Goal: Obtain resource: Obtain resource

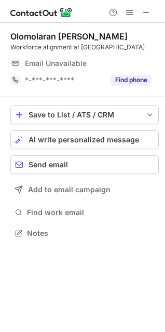
scroll to position [225, 165]
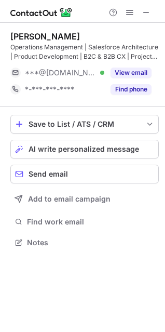
scroll to position [235, 165]
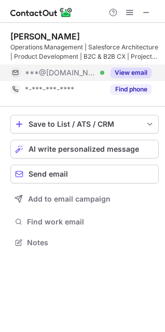
click at [123, 75] on button "View email" at bounding box center [131, 73] width 41 height 10
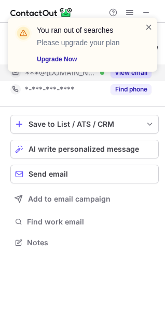
click at [150, 22] on span at bounding box center [149, 27] width 8 height 10
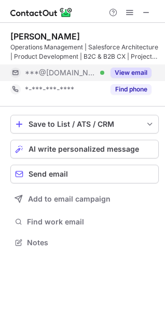
click at [127, 11] on span at bounding box center [130, 12] width 8 height 8
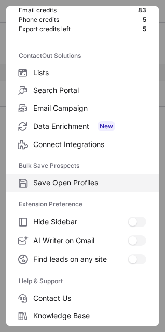
scroll to position [0, 0]
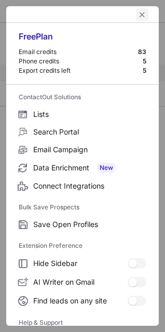
click at [138, 16] on span "left-button" at bounding box center [142, 14] width 8 height 8
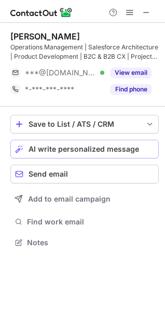
scroll to position [235, 165]
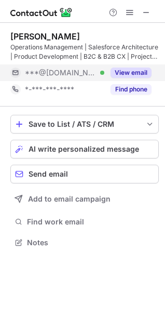
click at [129, 68] on button "View email" at bounding box center [131, 73] width 41 height 10
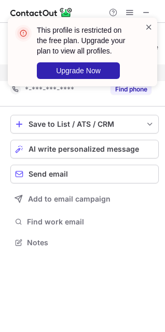
click at [149, 25] on span at bounding box center [149, 27] width 8 height 10
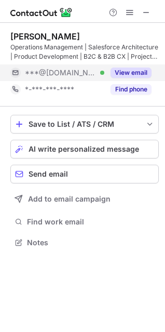
click at [129, 14] on span at bounding box center [130, 12] width 8 height 8
click at [140, 71] on button "View email" at bounding box center [131, 73] width 41 height 10
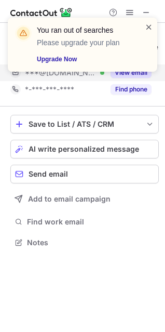
click at [149, 25] on span at bounding box center [149, 27] width 8 height 10
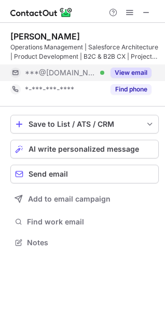
click at [124, 69] on button "View email" at bounding box center [131, 73] width 41 height 10
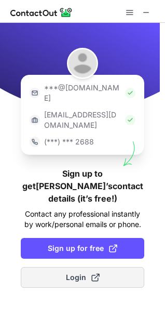
click at [104, 267] on button "Login" at bounding box center [83, 277] width 124 height 21
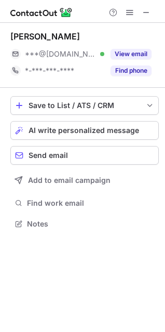
scroll to position [216, 165]
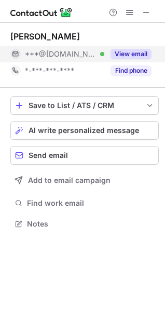
click at [133, 56] on button "View email" at bounding box center [131, 54] width 41 height 10
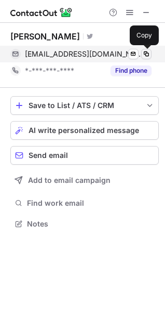
click at [149, 56] on span at bounding box center [146, 54] width 8 height 8
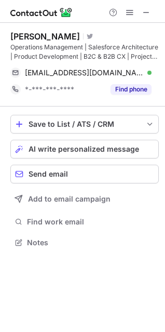
scroll to position [235, 165]
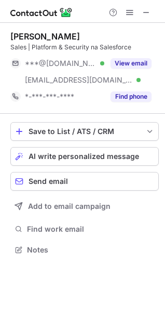
scroll to position [242, 165]
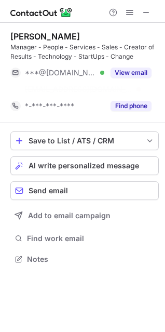
scroll to position [235, 165]
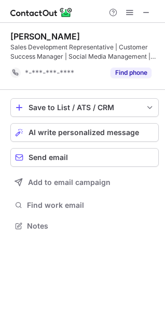
scroll to position [5, 5]
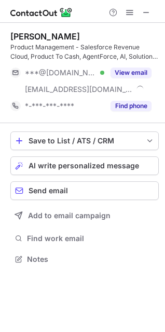
scroll to position [251, 165]
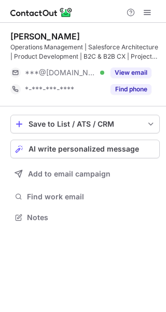
scroll to position [210, 166]
click at [145, 9] on span at bounding box center [147, 12] width 8 height 8
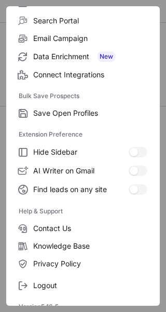
scroll to position [120, 0]
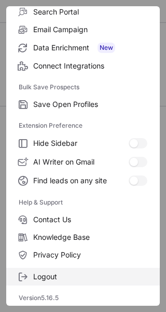
click at [50, 281] on label "Logout" at bounding box center [83, 277] width 154 height 18
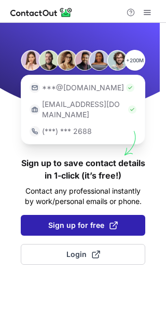
click at [79, 220] on span "Sign up for free" at bounding box center [83, 225] width 70 height 10
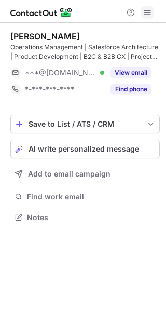
scroll to position [210, 166]
click at [150, 12] on span at bounding box center [147, 12] width 8 height 8
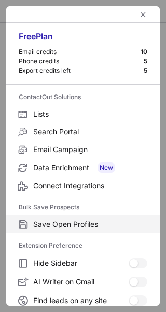
scroll to position [120, 0]
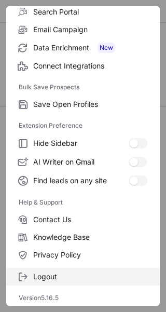
click at [55, 275] on span "Logout" at bounding box center [90, 276] width 114 height 9
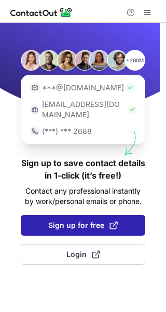
click at [86, 215] on button "Sign up for free" at bounding box center [83, 225] width 125 height 21
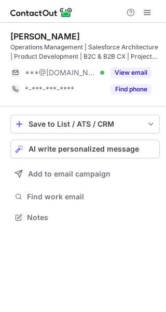
scroll to position [210, 166]
click at [146, 15] on span at bounding box center [147, 12] width 8 height 8
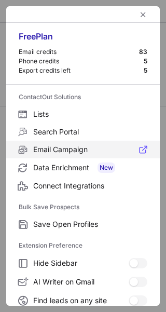
scroll to position [120, 0]
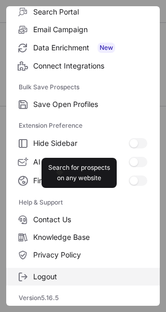
click at [49, 276] on span "Logout" at bounding box center [90, 276] width 114 height 9
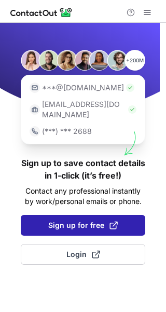
click at [82, 220] on span "Sign up for free" at bounding box center [83, 225] width 70 height 10
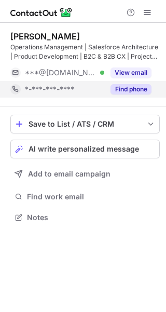
scroll to position [210, 166]
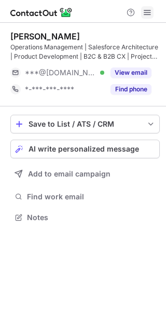
click at [146, 8] on span at bounding box center [147, 12] width 8 height 8
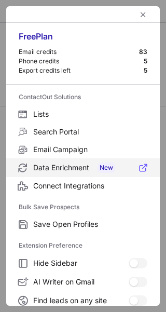
scroll to position [120, 0]
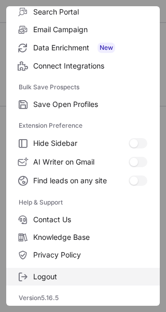
click at [63, 273] on span "Logout" at bounding box center [90, 276] width 114 height 9
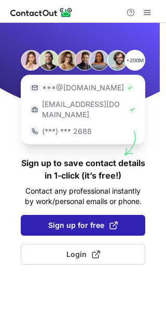
click at [73, 220] on span "Sign up for free" at bounding box center [83, 225] width 70 height 10
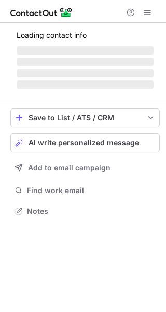
scroll to position [210, 166]
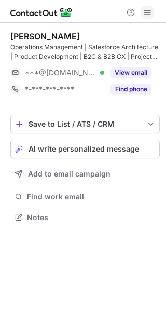
click at [146, 11] on span at bounding box center [147, 12] width 8 height 8
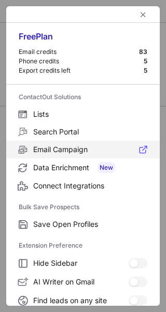
scroll to position [120, 0]
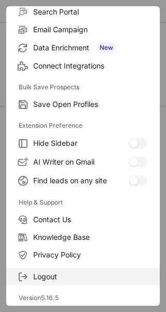
click at [76, 270] on label "Logout" at bounding box center [83, 277] width 154 height 18
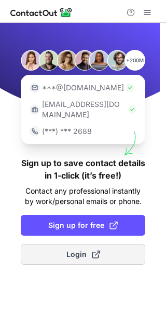
click at [85, 249] on span "Login" at bounding box center [83, 254] width 34 height 10
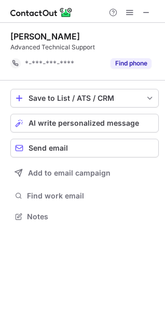
scroll to position [5, 5]
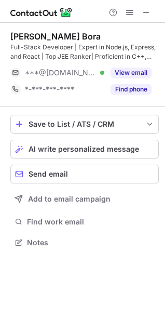
scroll to position [235, 165]
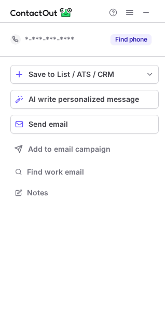
scroll to position [5, 5]
click at [140, 12] on button at bounding box center [146, 12] width 12 height 12
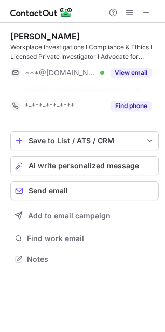
scroll to position [235, 165]
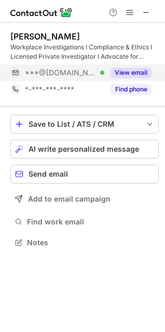
click at [139, 75] on button "View email" at bounding box center [131, 73] width 41 height 10
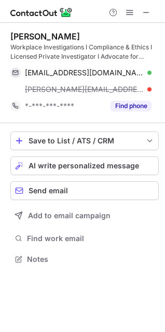
scroll to position [251, 165]
click at [151, 72] on button at bounding box center [146, 73] width 10 height 10
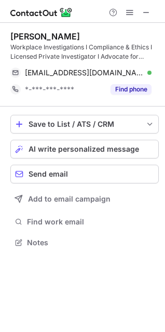
scroll to position [235, 165]
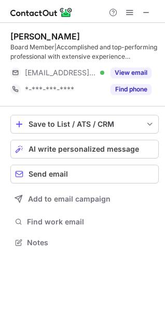
scroll to position [235, 165]
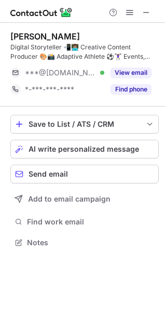
scroll to position [235, 165]
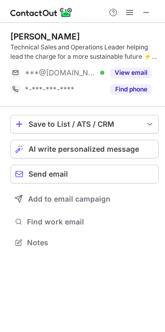
scroll to position [235, 165]
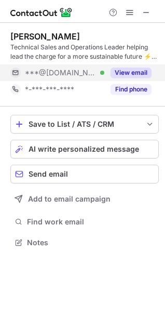
click at [133, 70] on button "View email" at bounding box center [131, 73] width 41 height 10
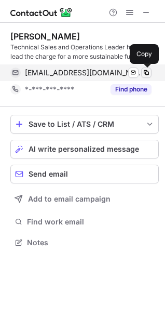
click at [145, 74] on span at bounding box center [146, 73] width 8 height 8
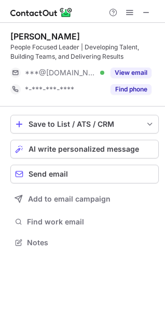
scroll to position [235, 165]
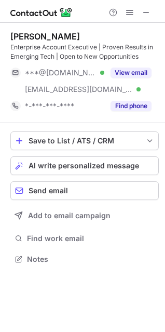
scroll to position [251, 165]
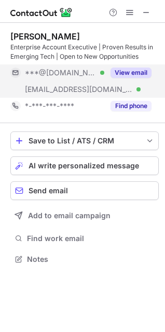
click at [126, 72] on button "View email" at bounding box center [131, 73] width 41 height 10
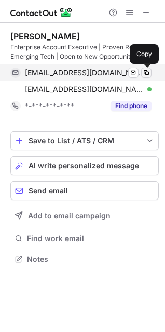
click at [147, 71] on span at bounding box center [146, 73] width 8 height 8
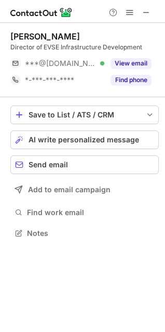
scroll to position [225, 165]
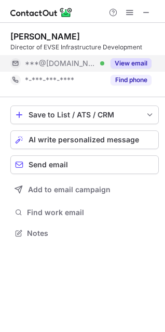
click at [140, 62] on button "View email" at bounding box center [131, 63] width 41 height 10
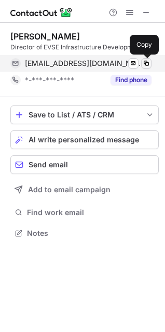
click at [144, 61] on span at bounding box center [146, 63] width 8 height 8
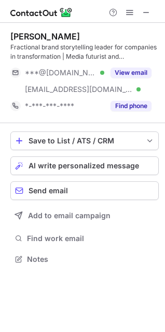
scroll to position [251, 165]
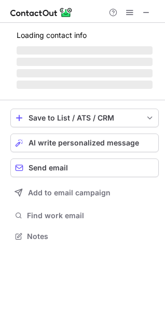
scroll to position [251, 165]
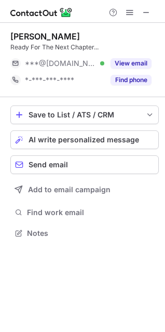
scroll to position [225, 165]
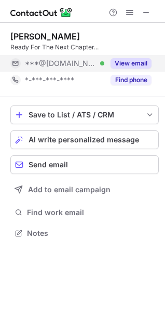
click at [115, 60] on button "View email" at bounding box center [131, 63] width 41 height 10
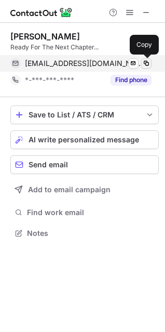
click at [142, 64] on span at bounding box center [146, 63] width 8 height 8
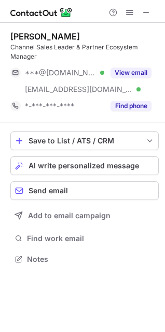
scroll to position [251, 165]
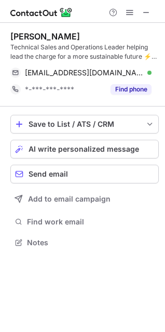
scroll to position [235, 165]
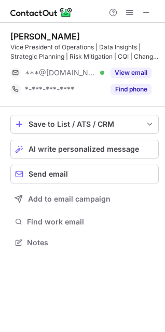
scroll to position [235, 165]
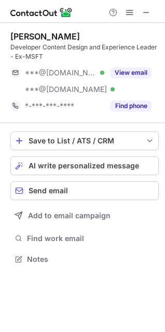
scroll to position [251, 165]
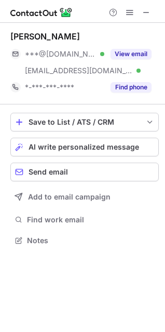
scroll to position [233, 165]
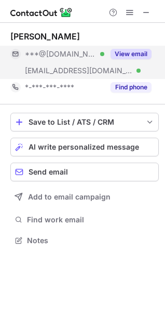
click at [135, 53] on button "View email" at bounding box center [131, 54] width 41 height 10
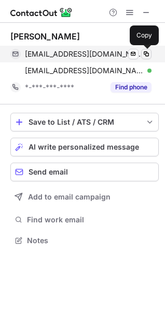
click at [144, 50] on span at bounding box center [146, 54] width 8 height 8
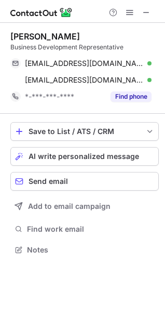
scroll to position [242, 165]
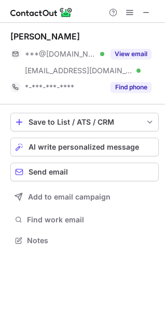
scroll to position [233, 165]
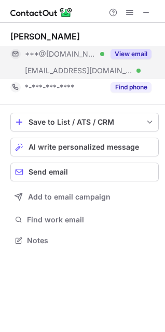
click at [134, 48] on div "View email" at bounding box center [127, 54] width 47 height 17
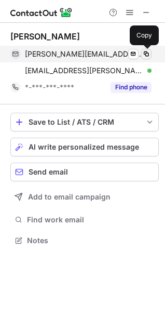
click at [148, 51] on span at bounding box center [146, 54] width 8 height 8
click at [147, 54] on span at bounding box center [146, 54] width 8 height 8
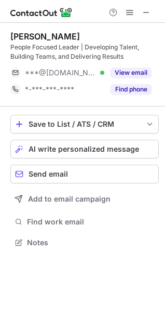
scroll to position [235, 165]
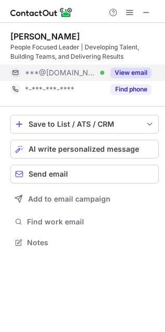
click at [136, 68] on button "View email" at bounding box center [131, 73] width 41 height 10
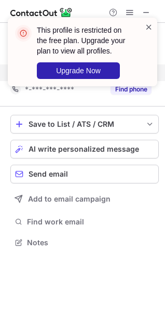
click at [148, 24] on span at bounding box center [149, 27] width 8 height 10
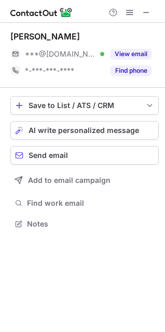
scroll to position [216, 165]
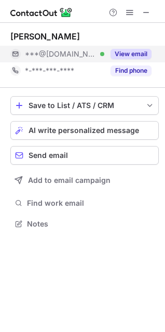
click at [126, 52] on button "View email" at bounding box center [131, 54] width 41 height 10
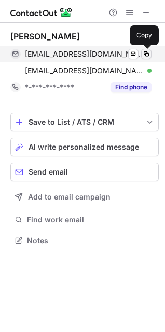
scroll to position [233, 165]
click at [147, 57] on span at bounding box center [146, 54] width 8 height 8
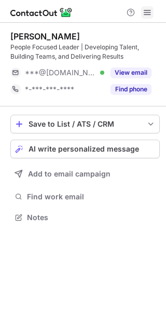
scroll to position [210, 166]
click at [147, 10] on span at bounding box center [147, 12] width 8 height 8
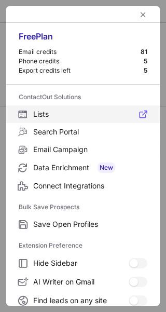
scroll to position [120, 0]
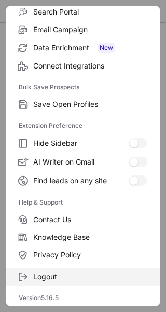
click at [69, 277] on span "Logout" at bounding box center [90, 276] width 114 height 9
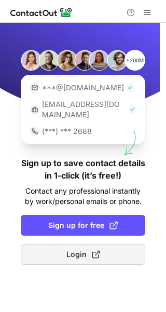
click at [73, 244] on button "Login" at bounding box center [83, 254] width 125 height 21
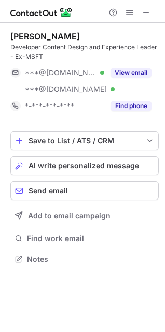
scroll to position [251, 165]
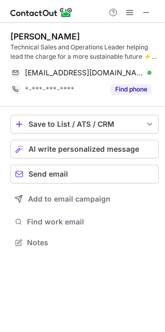
scroll to position [235, 165]
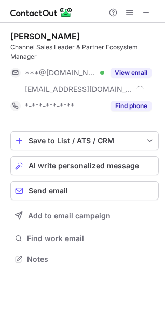
scroll to position [251, 165]
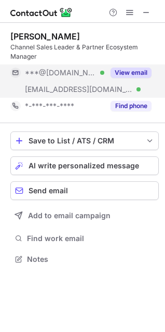
click at [129, 69] on button "View email" at bounding box center [131, 73] width 41 height 10
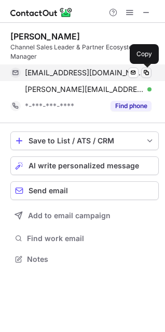
click at [144, 72] on span at bounding box center [146, 73] width 8 height 8
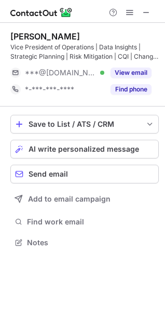
scroll to position [235, 165]
